Goal: Information Seeking & Learning: Learn about a topic

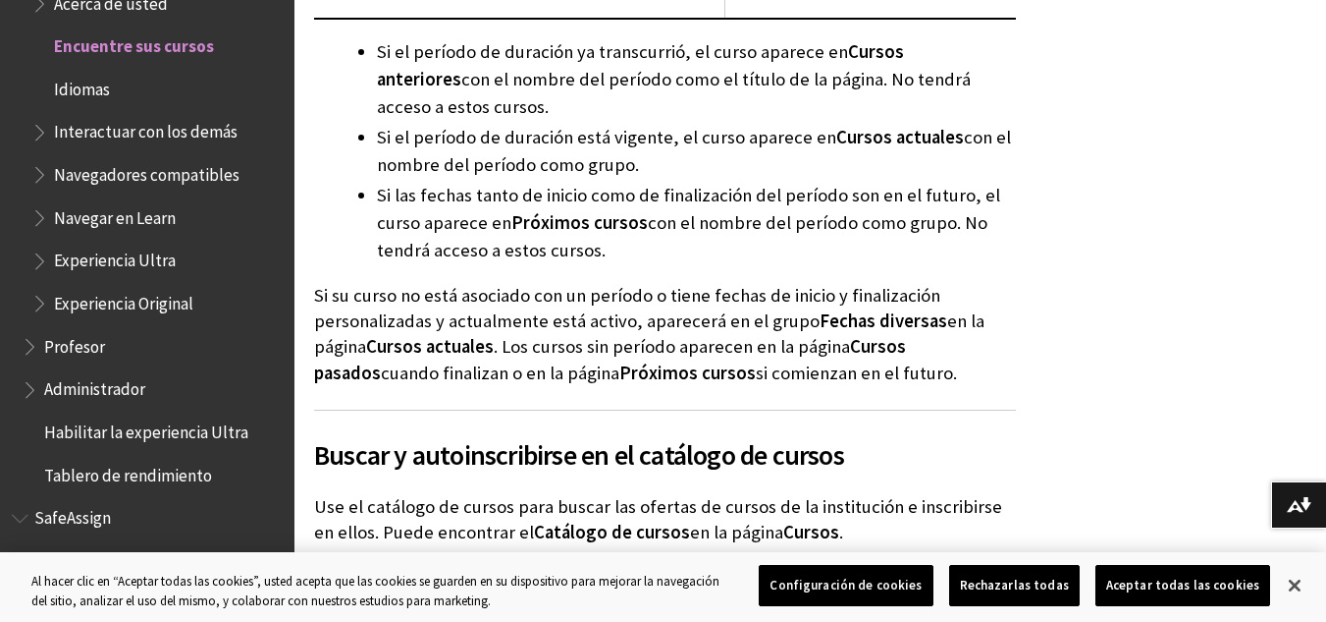
scroll to position [3338, 0]
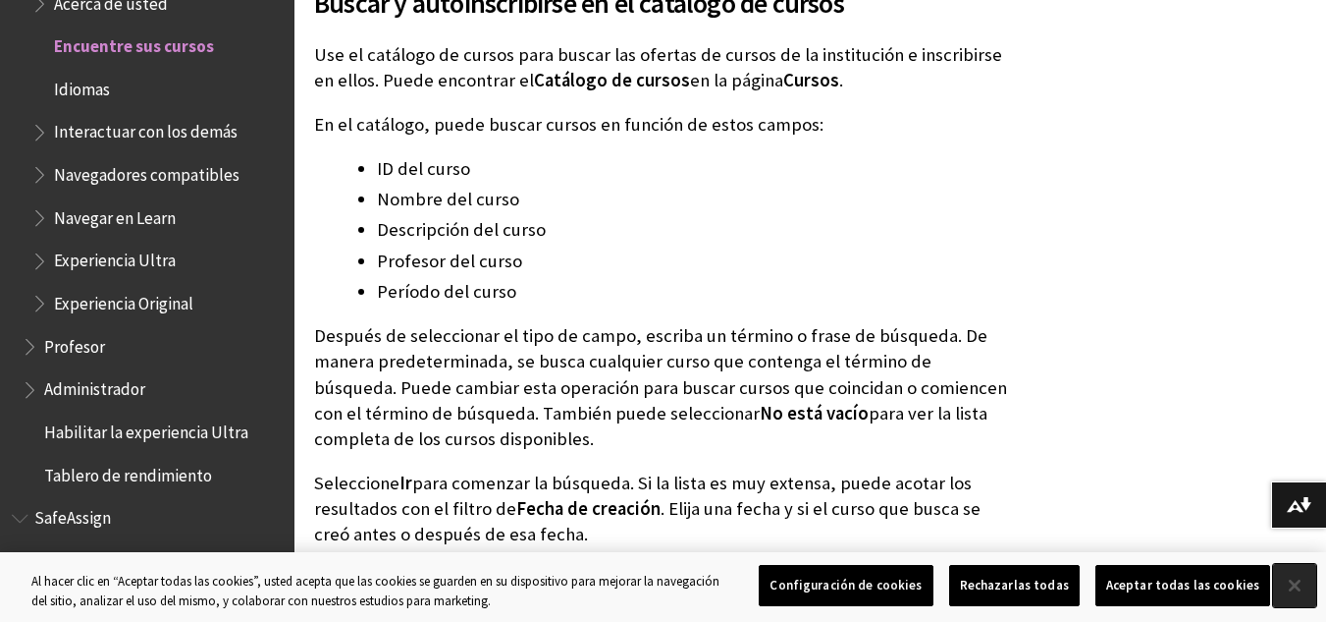
click at [1291, 580] on button "Cerrar" at bounding box center [1294, 585] width 43 height 43
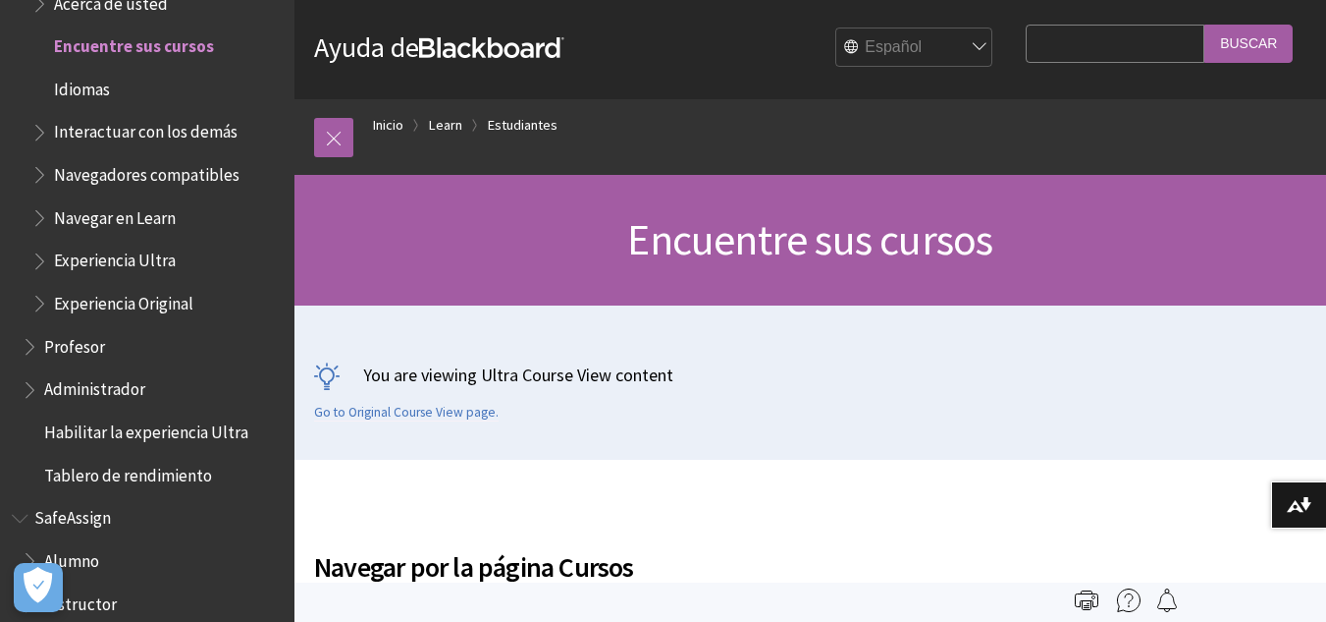
scroll to position [0, 0]
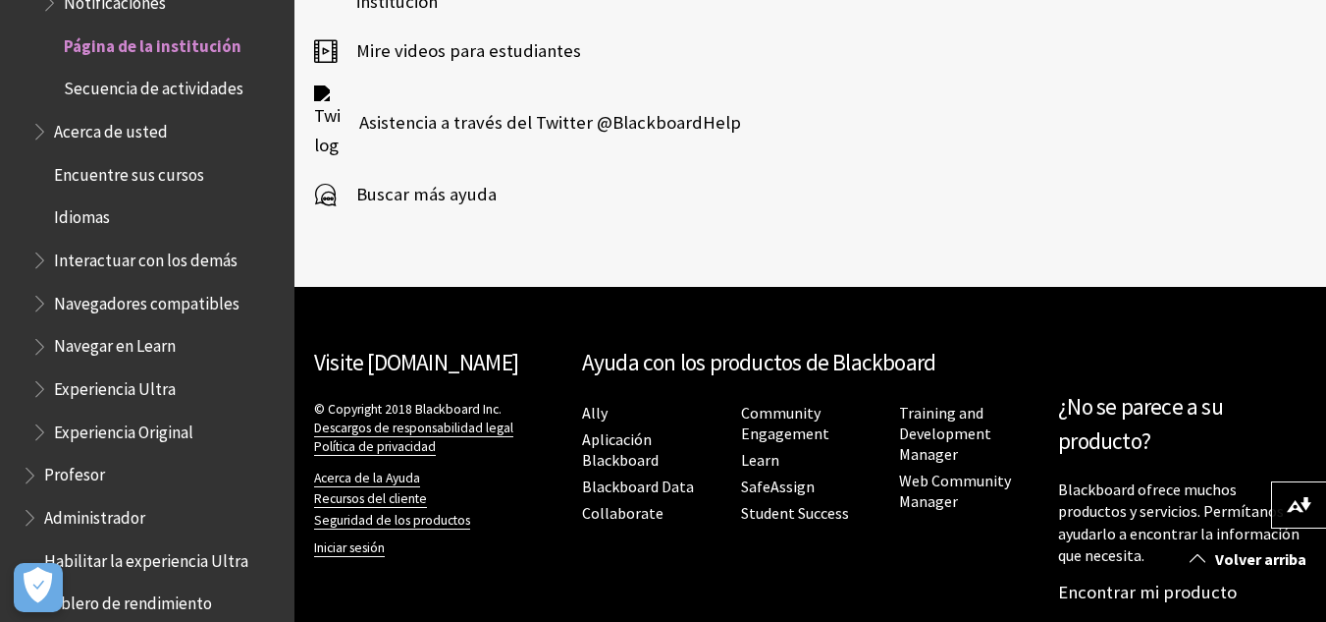
scroll to position [2316, 0]
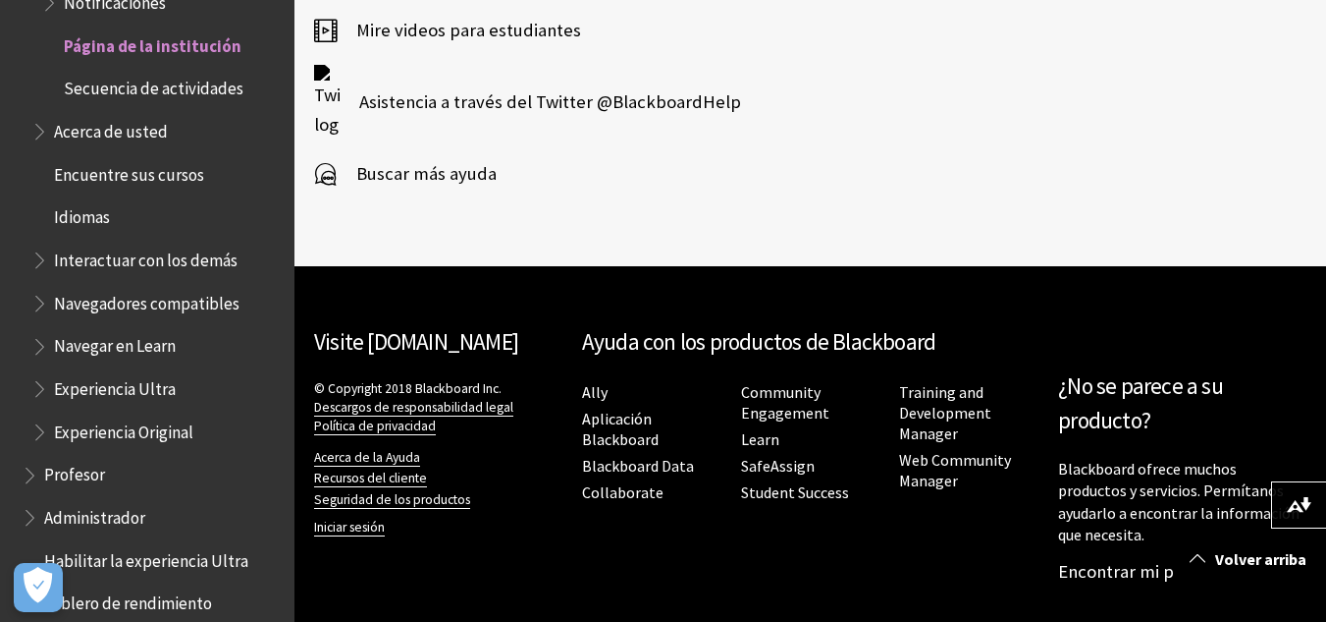
click at [418, 175] on span "Buscar más ayuda" at bounding box center [417, 173] width 160 height 29
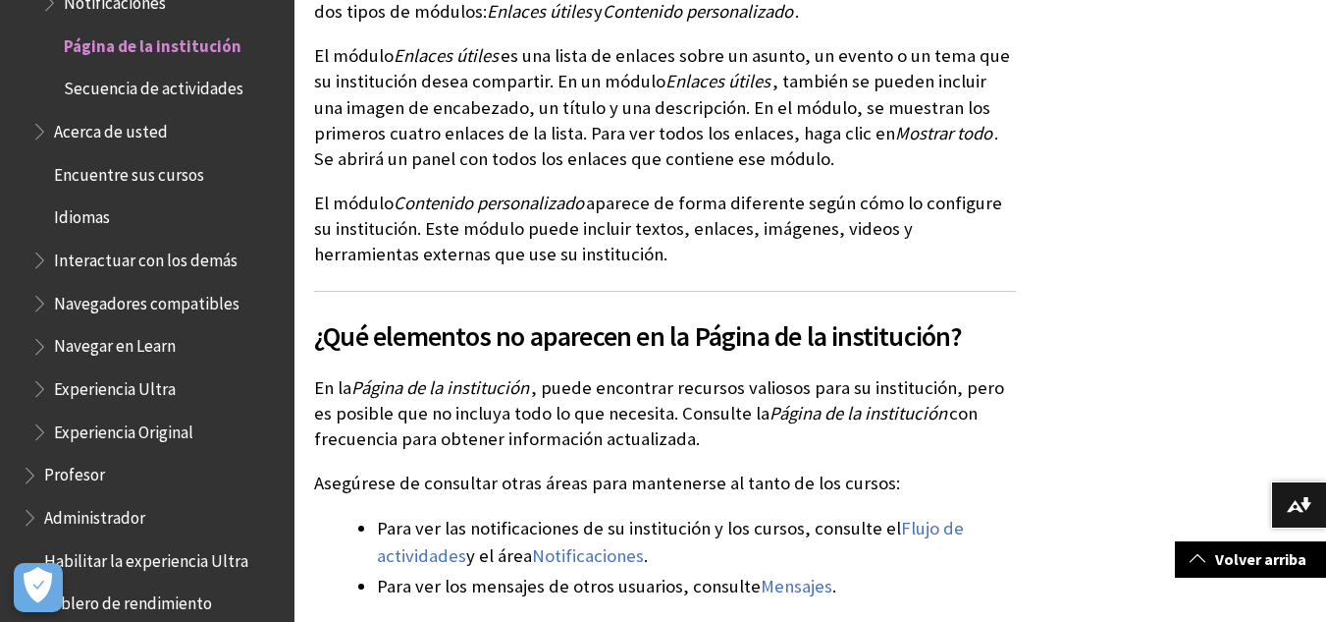
scroll to position [2062, 0]
